Goal: Use online tool/utility: Utilize a website feature to perform a specific function

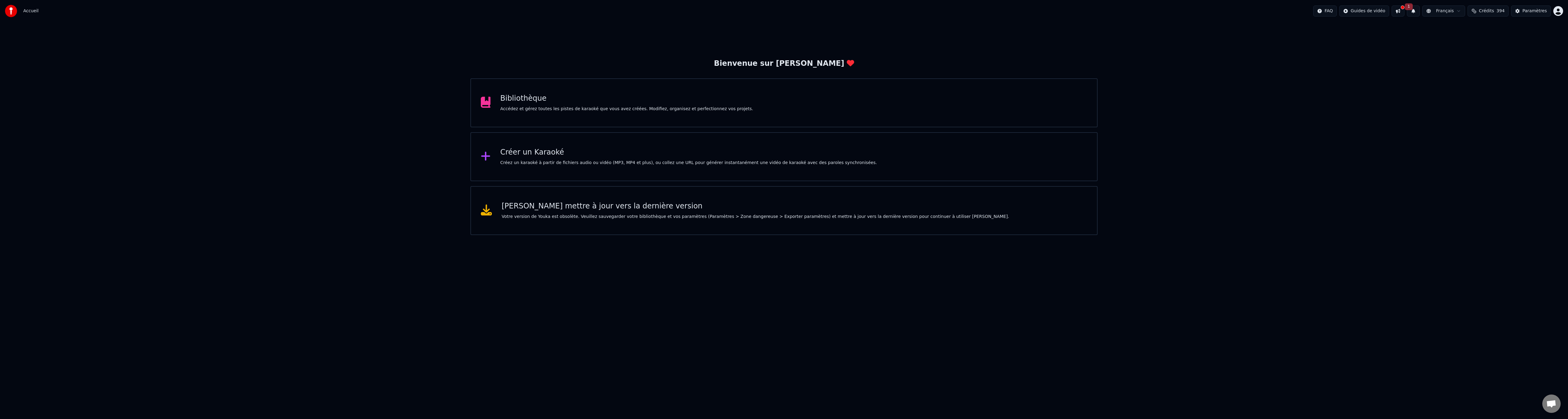
click at [536, 105] on div "Bibliothèque Accédez et gérez toutes les pistes de karaoké que vous avez créées…" at bounding box center [627, 103] width 253 height 18
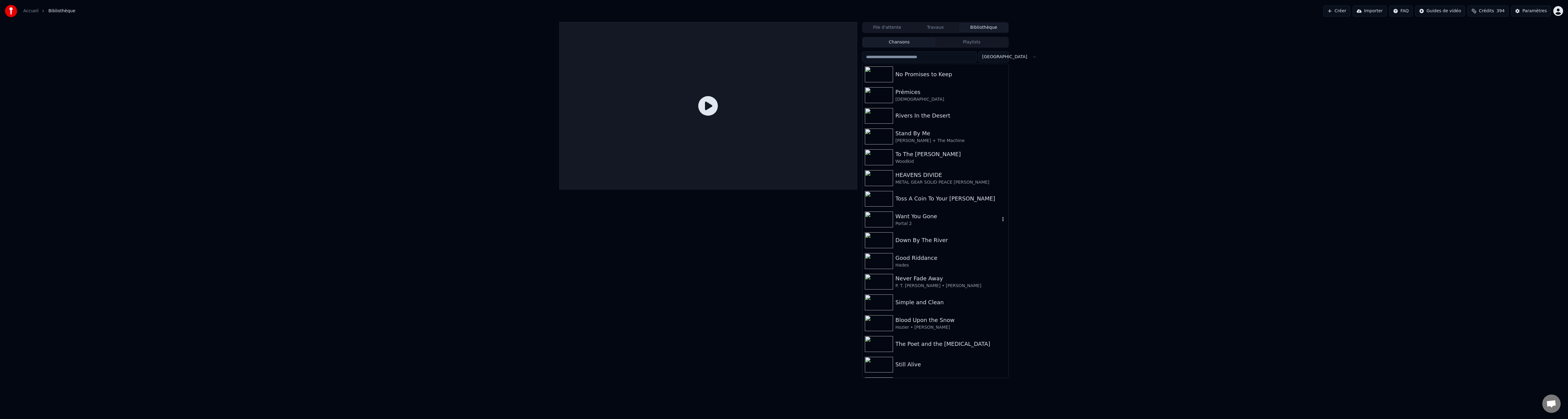
click at [915, 219] on div "Want You Gone" at bounding box center [948, 216] width 105 height 9
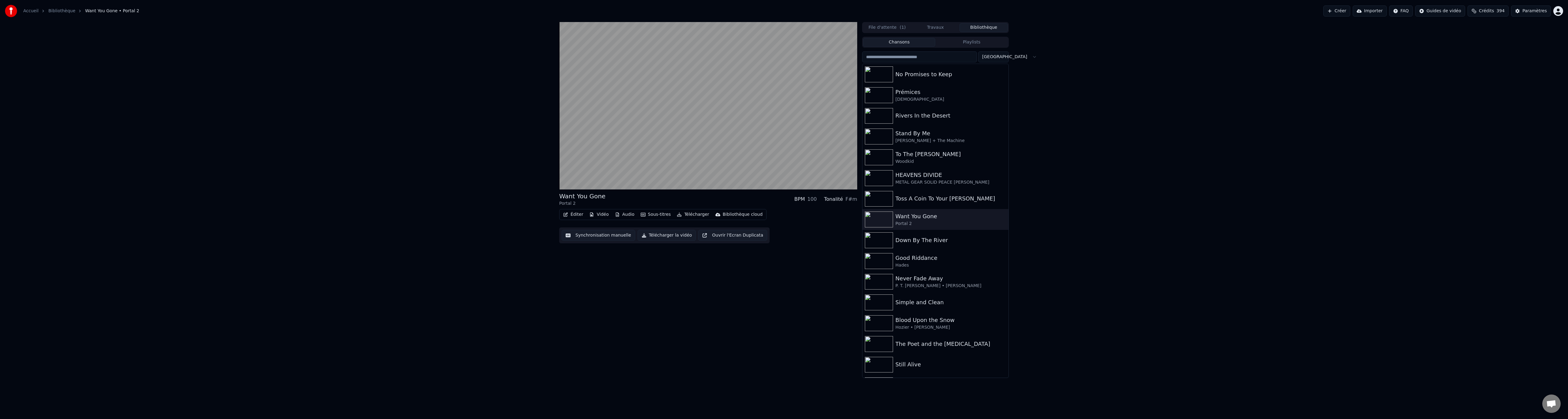
click at [590, 232] on button "Synchronisation manuelle" at bounding box center [598, 235] width 74 height 11
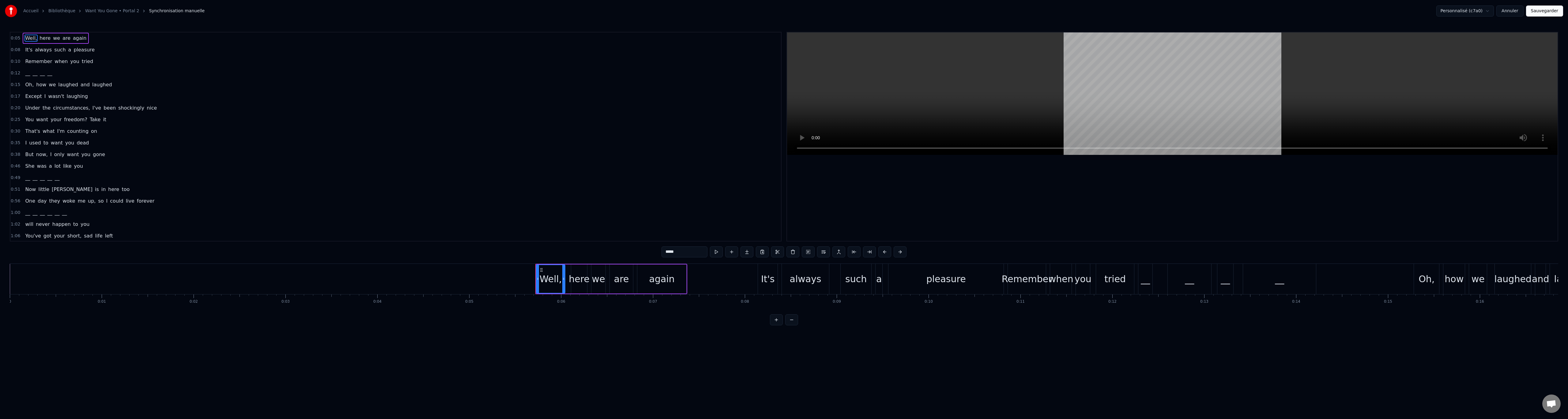
click at [25, 74] on span "__" at bounding box center [27, 73] width 6 height 7
type input "**"
click at [1513, 10] on button "Annuler" at bounding box center [1510, 11] width 27 height 11
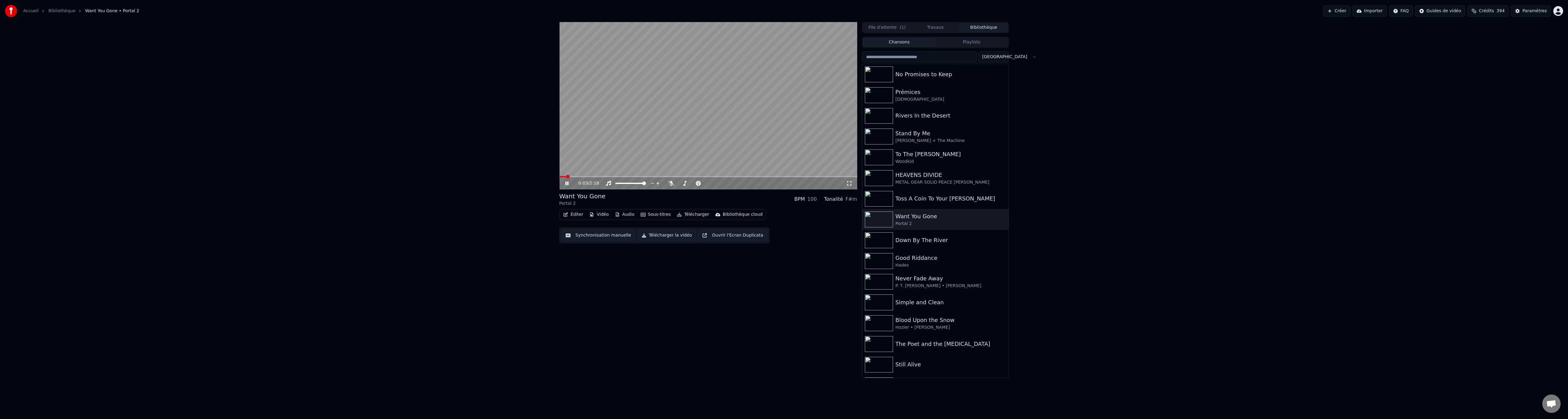
click at [623, 213] on button "Audio" at bounding box center [625, 215] width 24 height 9
click at [800, 280] on div "Want You Gone Portal 2 BPM 100 Tonalité F#m Éditer Vidéo Audio Sous-titres Télé…" at bounding box center [709, 199] width 298 height 356
click at [670, 182] on icon at bounding box center [671, 183] width 6 height 5
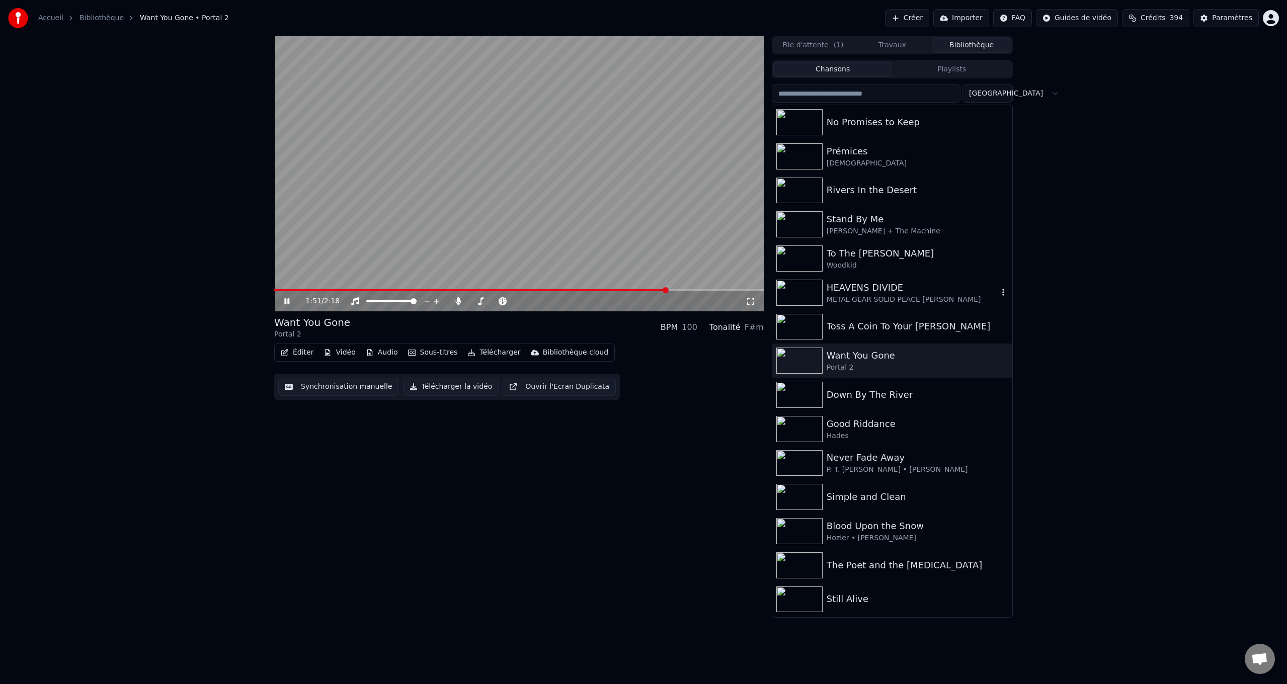
click at [880, 291] on div "HEAVENS DIVIDE" at bounding box center [913, 288] width 172 height 14
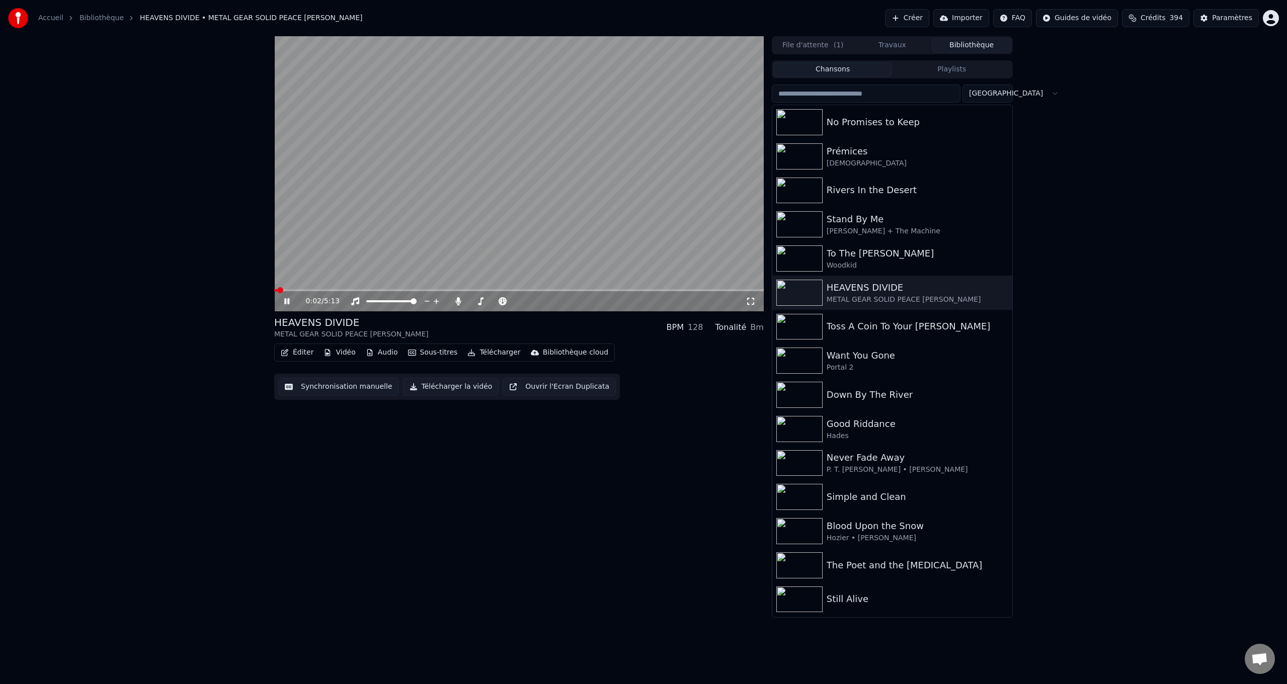
click at [326, 385] on button "Synchronisation manuelle" at bounding box center [338, 387] width 121 height 18
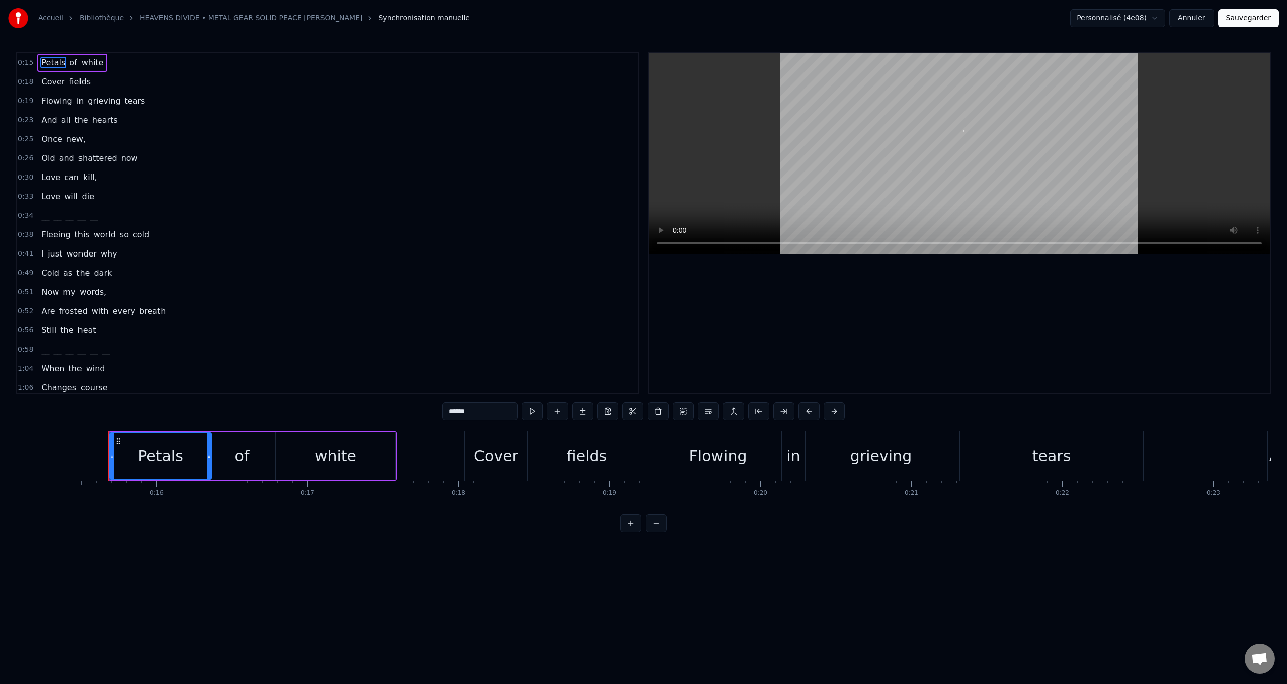
scroll to position [0, 2316]
